Goal: Information Seeking & Learning: Learn about a topic

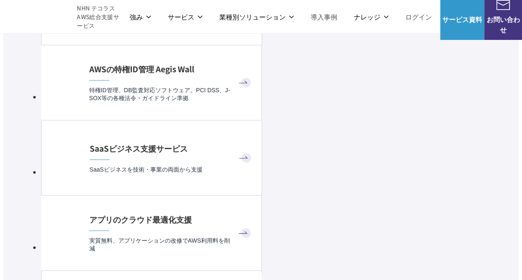
scroll to position [2864, 0]
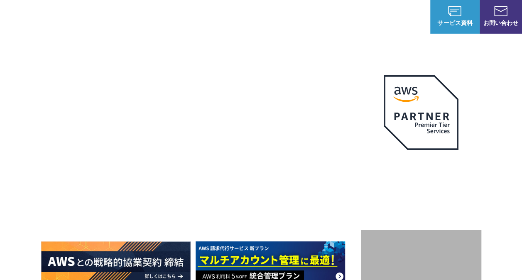
click at [113, 19] on span "NHN テコラス AWS総合支援サービス" at bounding box center [109, 17] width 50 height 26
